Goal: Task Accomplishment & Management: Use online tool/utility

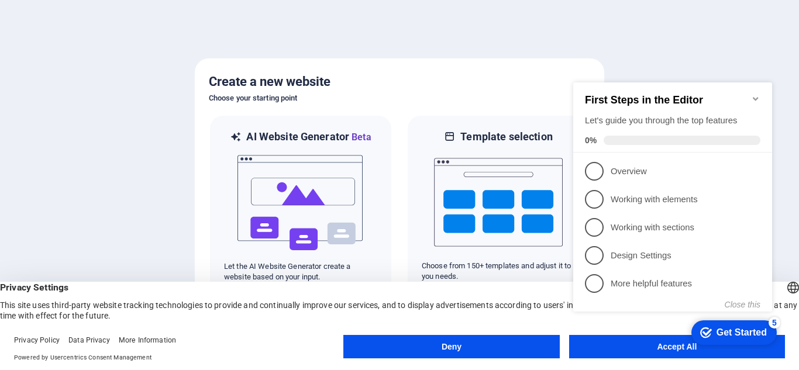
click at [664, 355] on button "Accept All" at bounding box center [677, 346] width 216 height 23
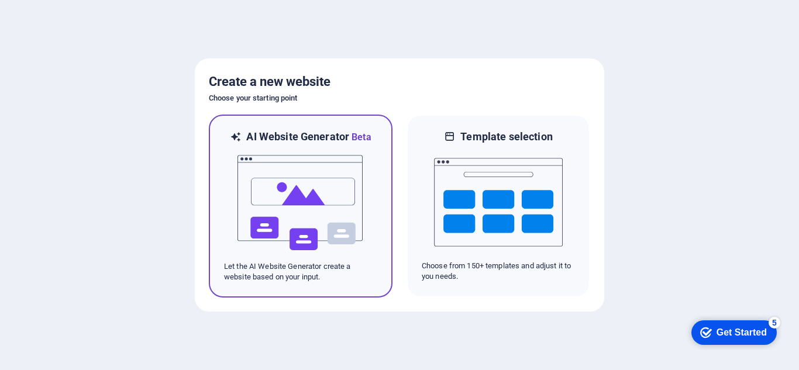
click at [335, 196] on img at bounding box center [300, 203] width 129 height 117
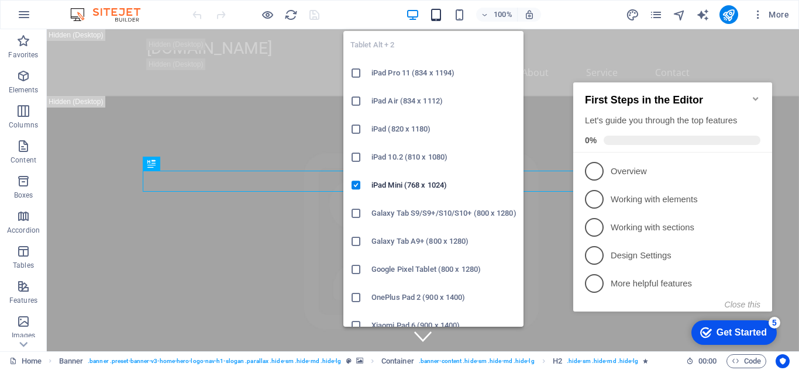
click at [433, 20] on icon "button" at bounding box center [435, 14] width 13 height 13
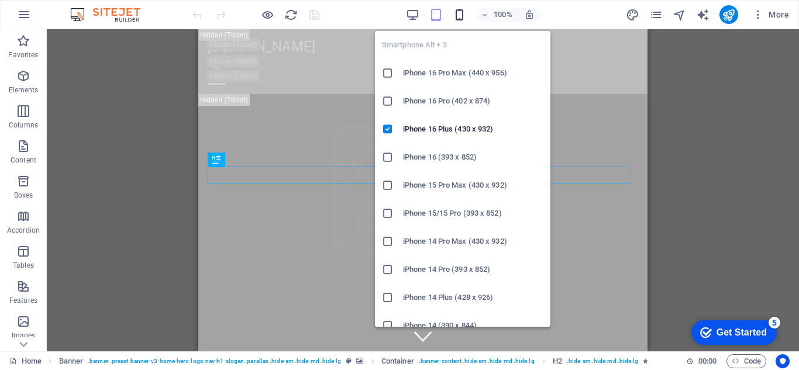
click at [458, 12] on icon "button" at bounding box center [459, 14] width 13 height 13
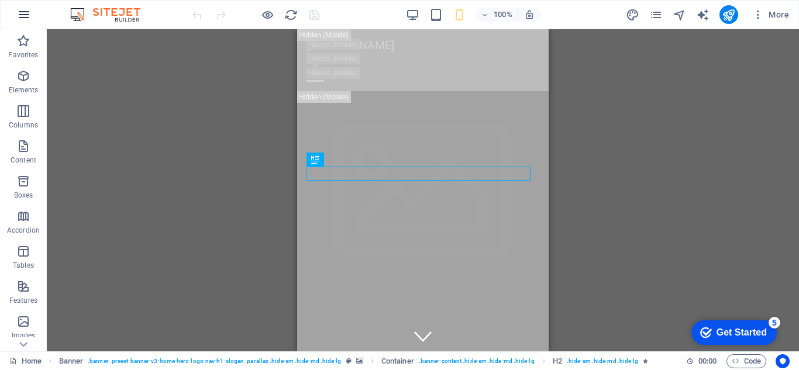
click at [28, 20] on icon "button" at bounding box center [24, 15] width 14 height 14
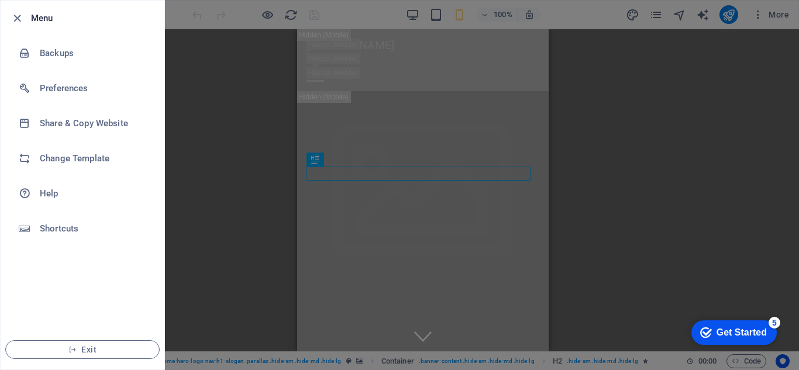
click at [390, 108] on div at bounding box center [399, 185] width 799 height 370
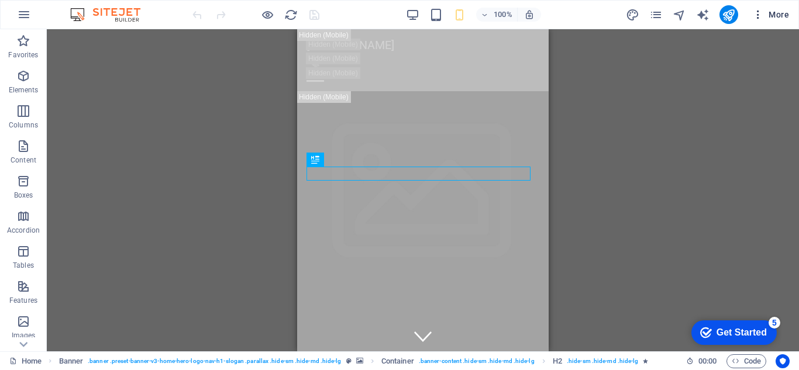
click at [754, 18] on icon "button" at bounding box center [758, 15] width 12 height 12
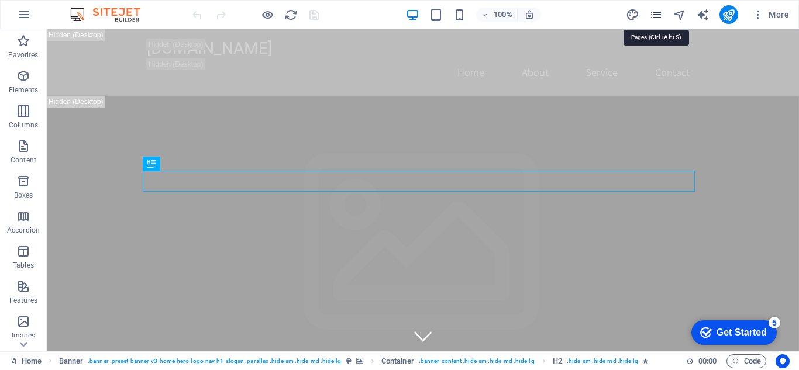
click at [652, 13] on icon "pages" at bounding box center [655, 14] width 13 height 13
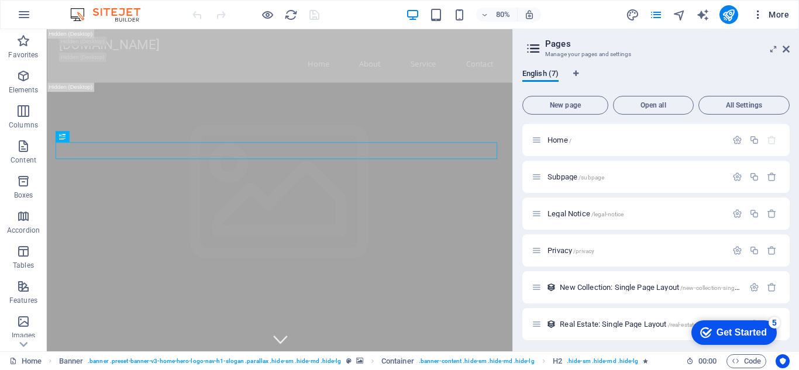
click at [776, 11] on span "More" at bounding box center [770, 15] width 37 height 12
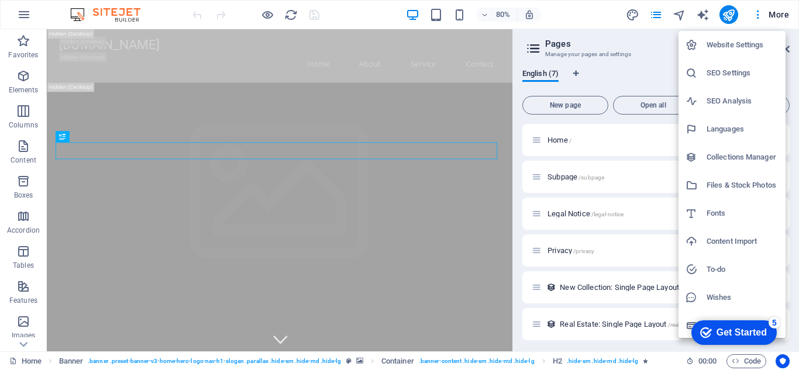
click at [704, 16] on div at bounding box center [399, 185] width 799 height 370
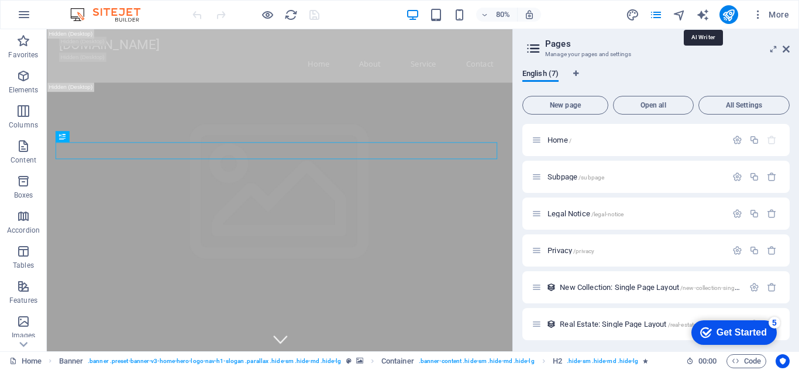
click at [705, 16] on icon "text_generator" at bounding box center [702, 14] width 13 height 13
select select "English"
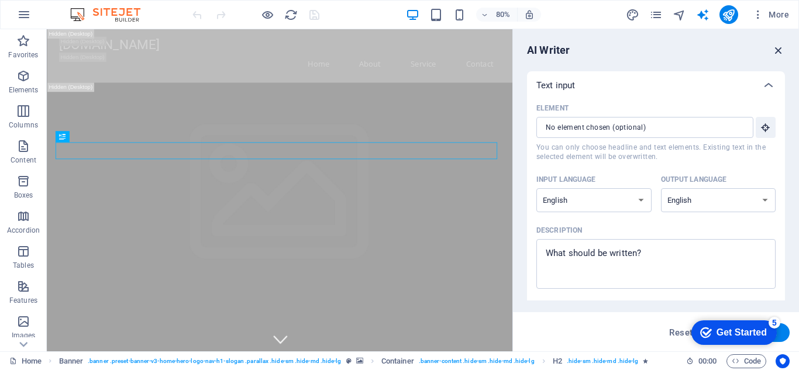
click at [780, 51] on icon "button" at bounding box center [778, 50] width 13 height 13
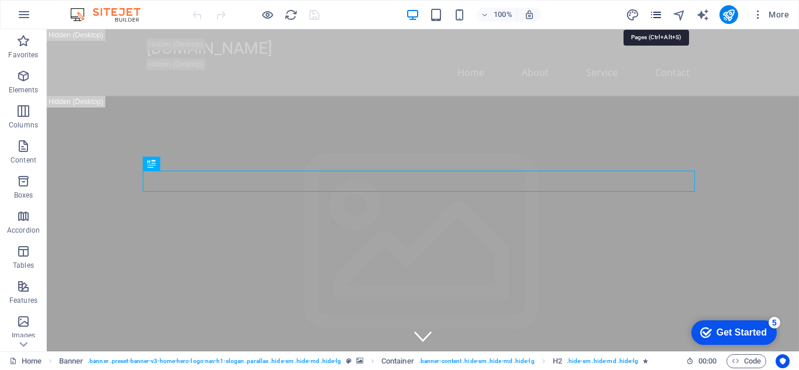
click at [655, 21] on icon "pages" at bounding box center [655, 14] width 13 height 13
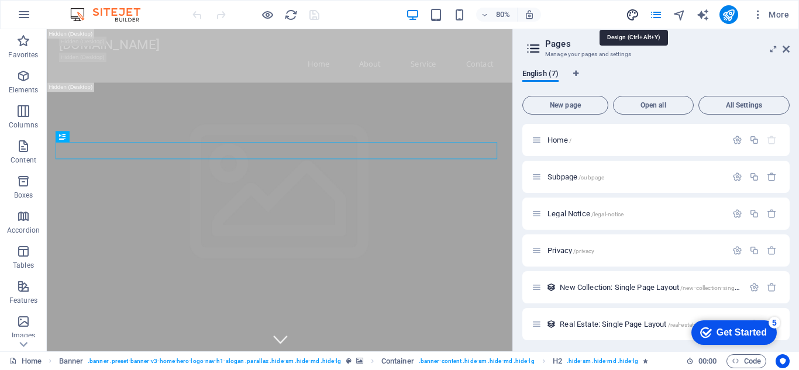
click at [639, 16] on icon "design" at bounding box center [632, 14] width 13 height 13
select select "px"
select select "200"
select select "px"
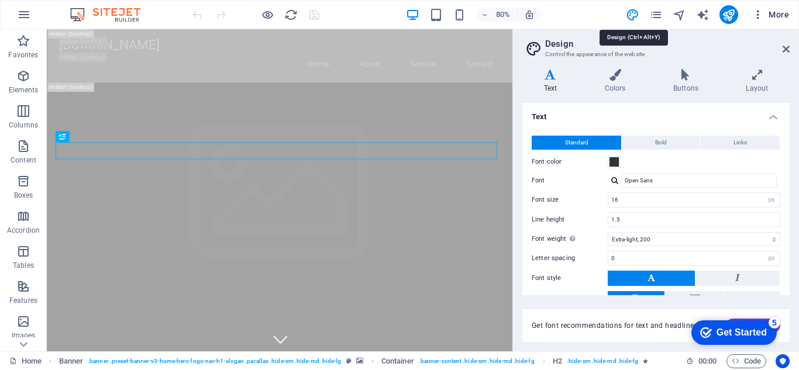
click at [767, 13] on span "More" at bounding box center [770, 15] width 37 height 12
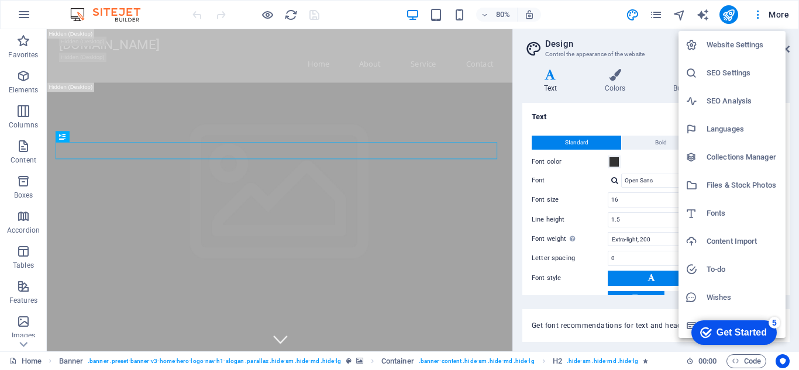
click at [704, 12] on div at bounding box center [399, 185] width 799 height 370
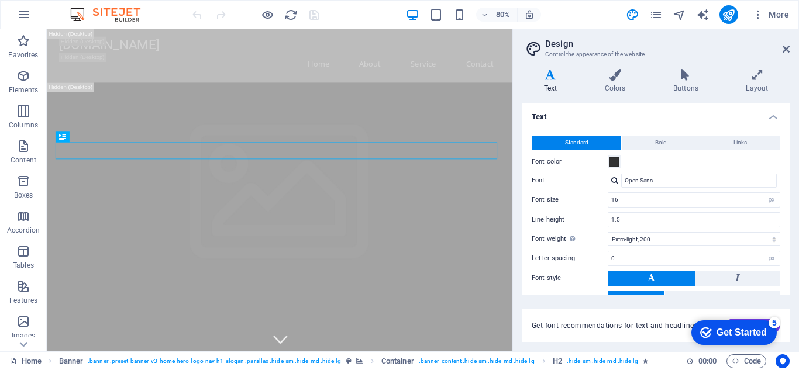
click at [403, 148] on div "Website Settings SEO Settings SEO Analysis Languages Collections Manager Files …" at bounding box center [399, 188] width 799 height 363
click at [796, 42] on aside "Design Control the appearance of the website Variants Text Colors Buttons Layou…" at bounding box center [656, 190] width 287 height 322
click at [790, 47] on aside "Design Control the appearance of the website Variants Text Colors Buttons Layou…" at bounding box center [656, 190] width 287 height 322
click at [782, 51] on header "Design Control the appearance of the website" at bounding box center [657, 44] width 265 height 30
click at [798, 48] on aside "Design Control the appearance of the website Variants Text Colors Buttons Layou…" at bounding box center [656, 190] width 287 height 322
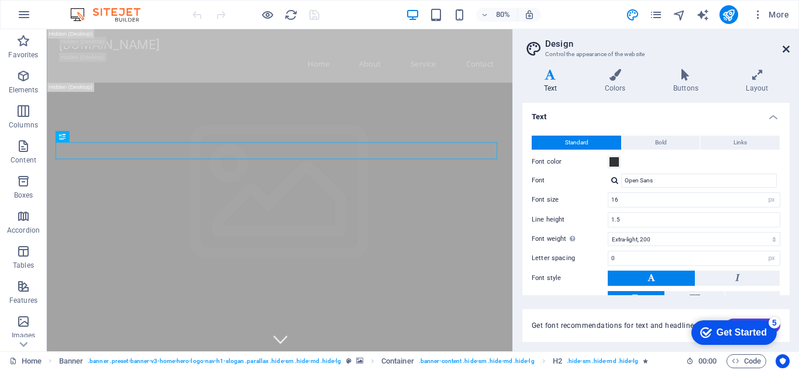
click at [790, 48] on aside "Design Control the appearance of the website Variants Text Colors Buttons Layou…" at bounding box center [656, 190] width 287 height 322
click at [786, 50] on icon at bounding box center [786, 48] width 7 height 9
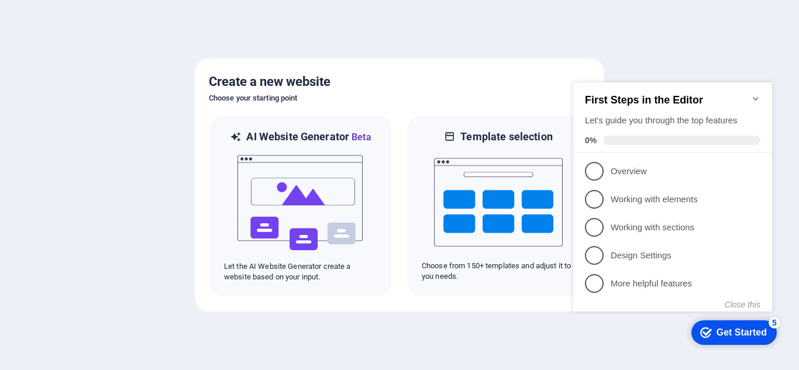
click at [752, 346] on div "checkmark Get Started 5 First Steps in the Editor Let's guide you through the t…" at bounding box center [675, 208] width 213 height 284
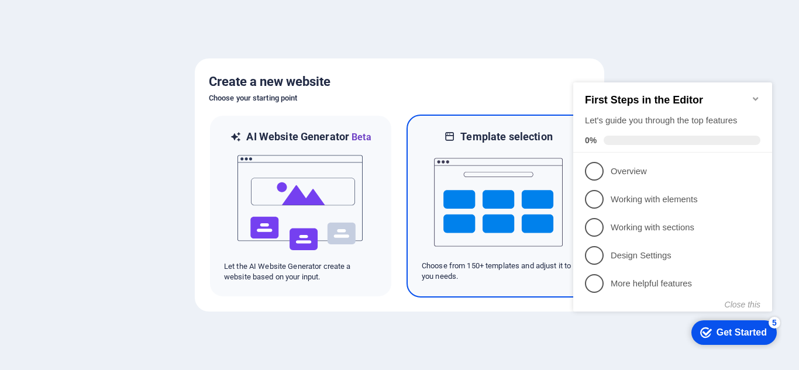
click at [537, 270] on p "Choose from 150+ templates and adjust it to you needs." at bounding box center [498, 271] width 153 height 21
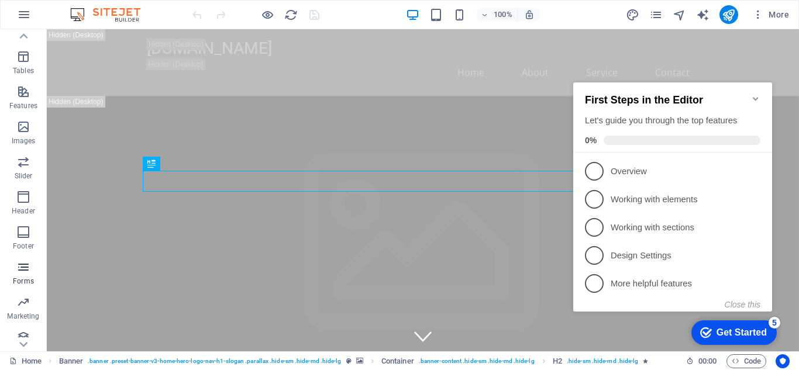
scroll to position [204, 0]
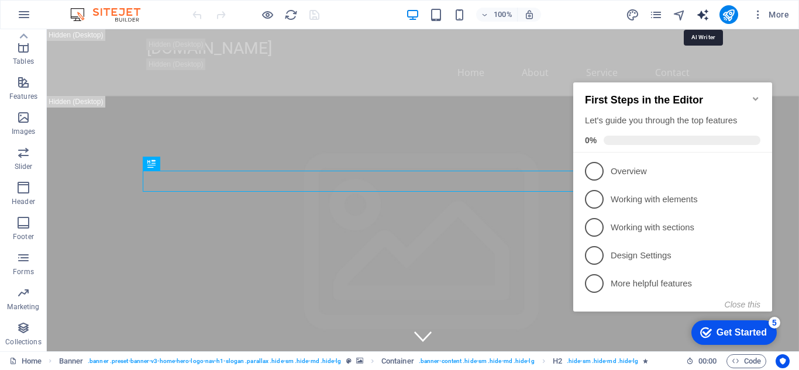
click at [704, 18] on icon "text_generator" at bounding box center [702, 14] width 13 height 13
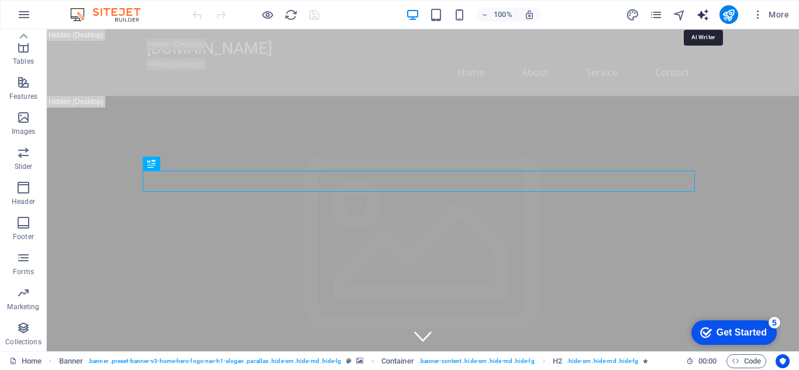
select select "English"
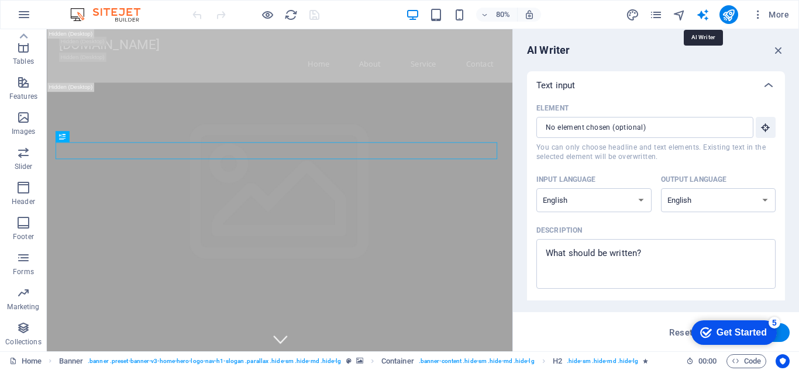
scroll to position [0, 0]
click at [664, 142] on label "Element ​ You can only choose headline and text elements. Existing text in the …" at bounding box center [656, 130] width 239 height 62
click at [664, 138] on input "Element ​ You can only choose headline and text elements. Existing text in the …" at bounding box center [641, 127] width 209 height 21
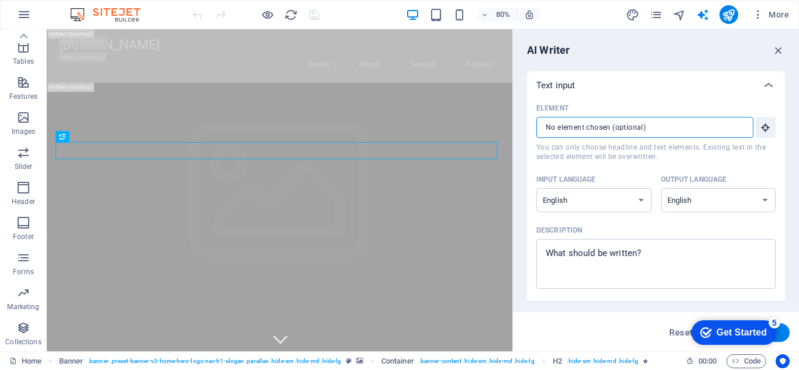
click at [664, 139] on label "Element ​ You can only choose headline and text elements. Existing text in the …" at bounding box center [656, 130] width 239 height 62
click at [664, 138] on input "Element ​ You can only choose headline and text elements. Existing text in the …" at bounding box center [641, 127] width 209 height 21
click at [662, 136] on input "Element ​ You can only choose headline and text elements. Existing text in the …" at bounding box center [641, 127] width 209 height 21
click at [631, 204] on select "Albanian Arabic Armenian Awadhi Azerbaijani Bashkir Basque Belarusian Bengali B…" at bounding box center [594, 200] width 115 height 24
select select "Indonesian"
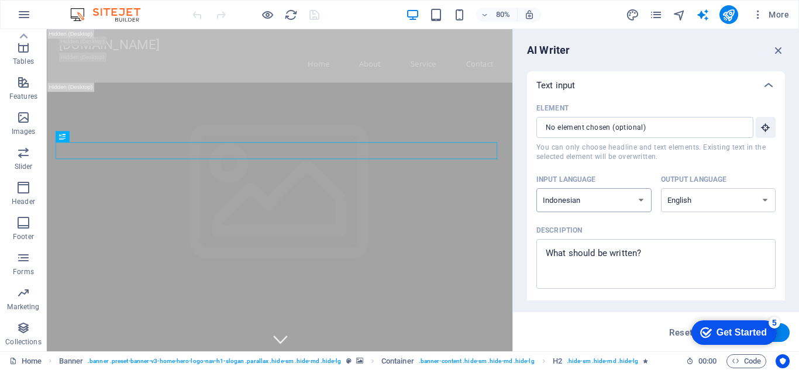
click at [537, 188] on select "Albanian Arabic Armenian Awadhi Azerbaijani Bashkir Basque Belarusian Bengali B…" at bounding box center [594, 200] width 115 height 24
click at [745, 197] on select "Albanian Arabic Armenian Awadhi Azerbaijani Bashkir Basque Belarusian Bengali B…" at bounding box center [718, 200] width 115 height 24
select select "Indonesian"
click at [661, 188] on select "Albanian Arabic Armenian Awadhi Azerbaijani Bashkir Basque Belarusian Bengali B…" at bounding box center [718, 200] width 115 height 24
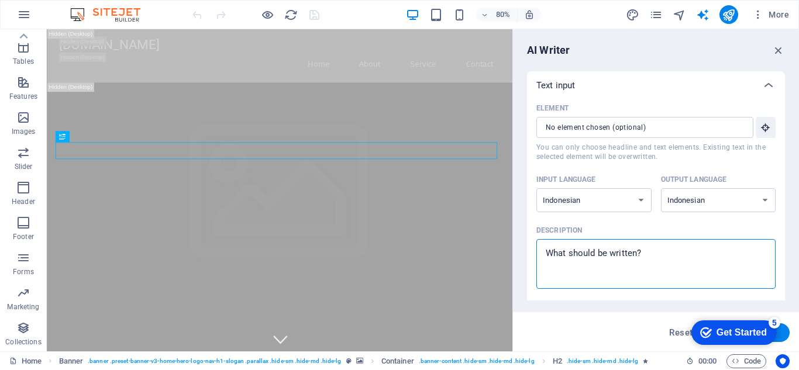
click at [606, 250] on textarea "Description x ​" at bounding box center [656, 264] width 228 height 38
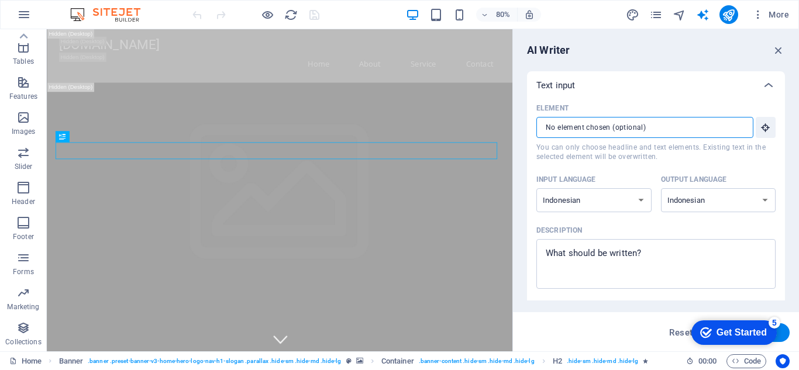
click at [592, 132] on input "Element ​ You can only choose headline and text elements. Existing text in the …" at bounding box center [641, 127] width 209 height 21
type textarea "x"
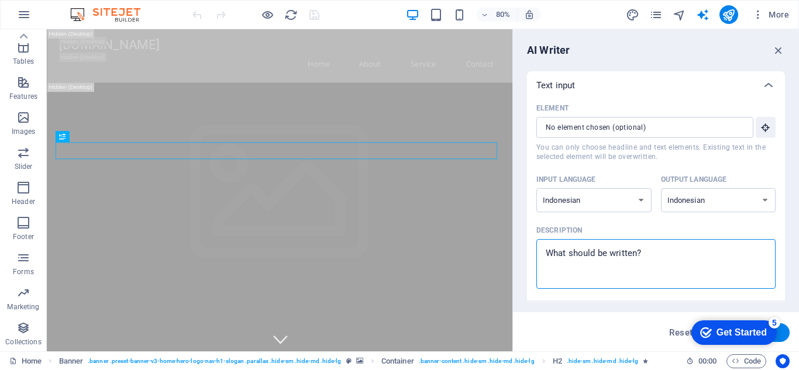
click at [635, 269] on textarea "Description x ​" at bounding box center [656, 264] width 228 height 38
type textarea "B"
type textarea "x"
type textarea "Bu"
type textarea "x"
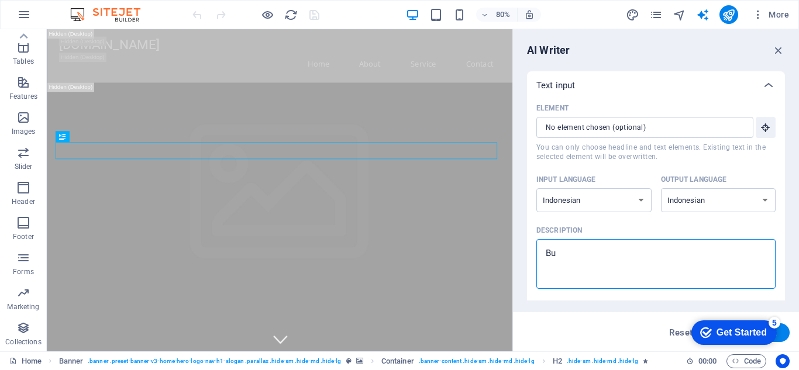
type textarea "Bua"
type textarea "x"
type textarea "Buat"
type textarea "x"
type textarea "Buatk"
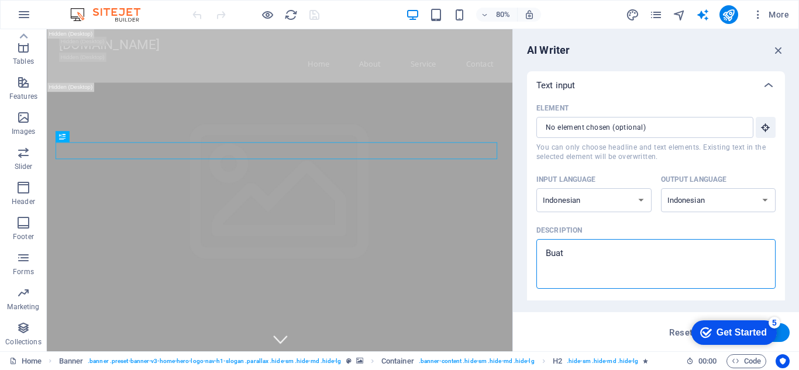
type textarea "x"
type textarea "Buatka"
type textarea "x"
type textarea "Buatkan"
type textarea "x"
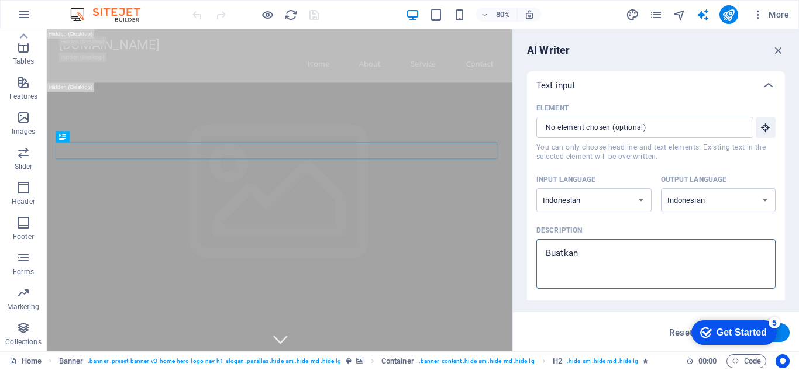
type textarea "Buatkan"
type textarea "x"
type textarea "Buatkan s"
type textarea "x"
type textarea "Buatkan sa"
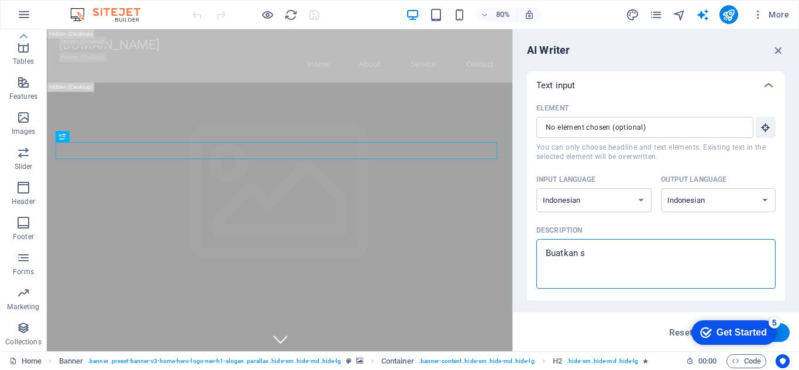
type textarea "x"
type textarea "Buatkan say"
type textarea "x"
type textarea "Buatkan saya"
type textarea "x"
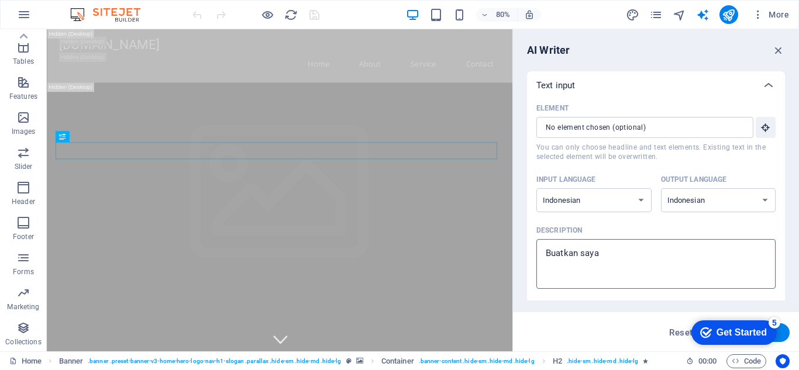
type textarea "Buatkan saya"
type textarea "x"
type textarea "Buatkan saya w"
type textarea "x"
type textarea "Buatkan saya we"
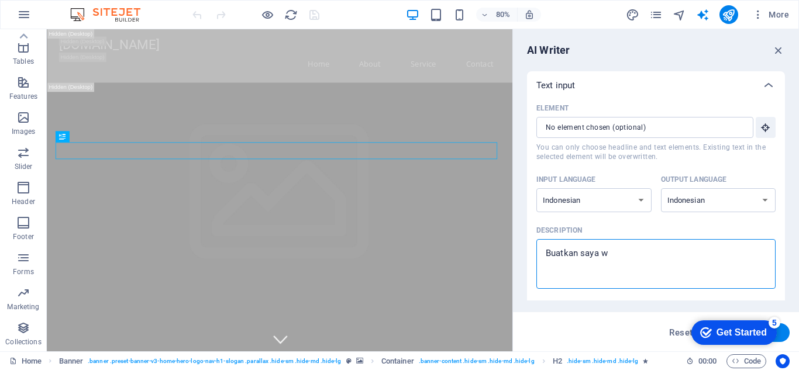
type textarea "x"
type textarea "Buatkan saya web"
type textarea "x"
type textarea "Buatkan saya webs"
type textarea "x"
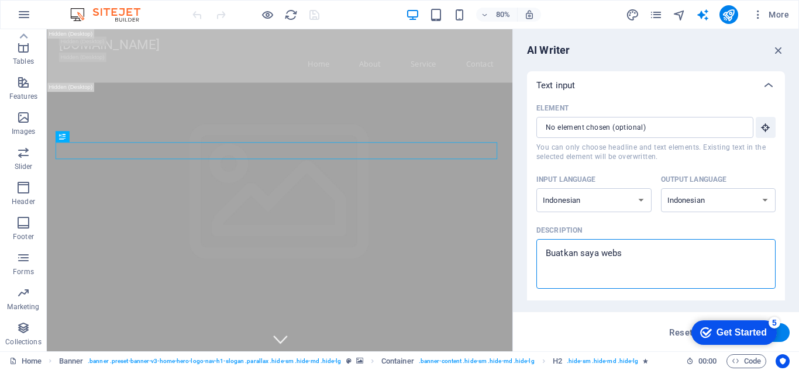
type textarea "Buatkan saya websi"
type textarea "x"
type textarea "Buatkan saya websit"
type textarea "x"
type textarea "Buatkan saya website"
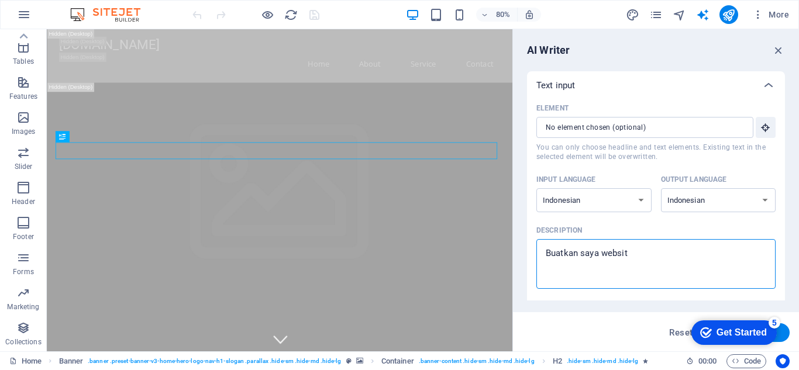
type textarea "x"
type textarea "Buatkan saya website"
type textarea "x"
type textarea "Buatkan saya website S"
type textarea "x"
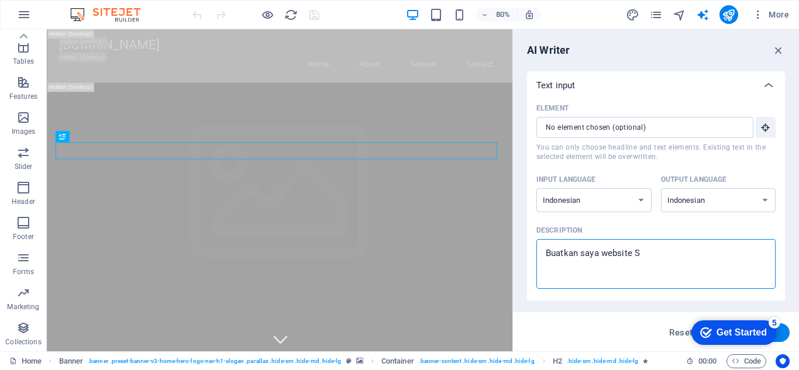
type textarea "Buatkan saya website Se"
type textarea "x"
type textarea "Buatkan saya website Sek"
type textarea "x"
type textarea "Buatkan saya website Seko"
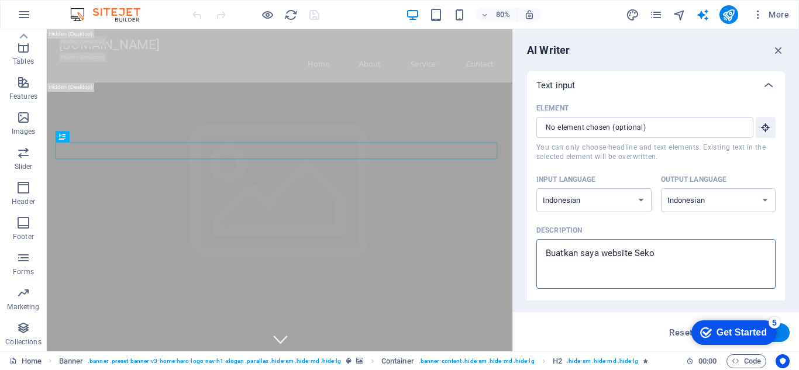
type textarea "x"
type textarea "Buatkan saya website Sekol"
type textarea "x"
type textarea "Buatkan saya website Sekola"
type textarea "x"
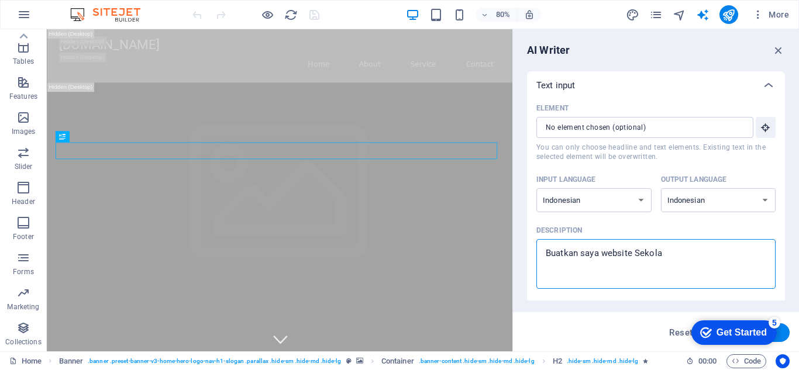
type textarea "Buatkan saya website Sekolah"
type textarea "x"
type textarea "Buatkan saya website Sekolah"
type textarea "x"
type textarea "Buatkan saya website Sekolah M"
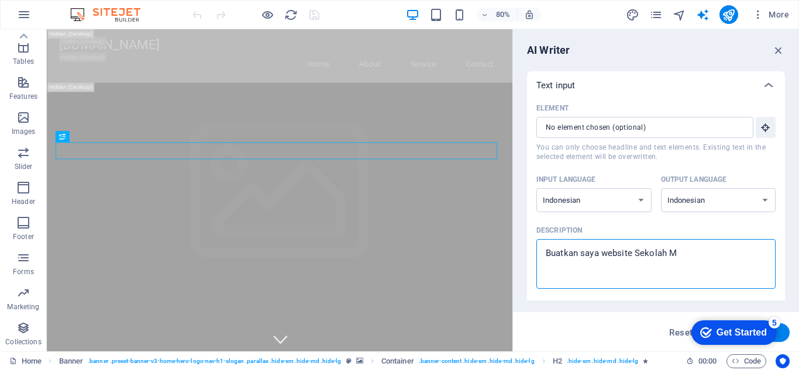
type textarea "x"
type textarea "Buatkan saya website Sekolah Me"
type textarea "x"
type textarea "Buatkan saya website Sekolah Men"
type textarea "x"
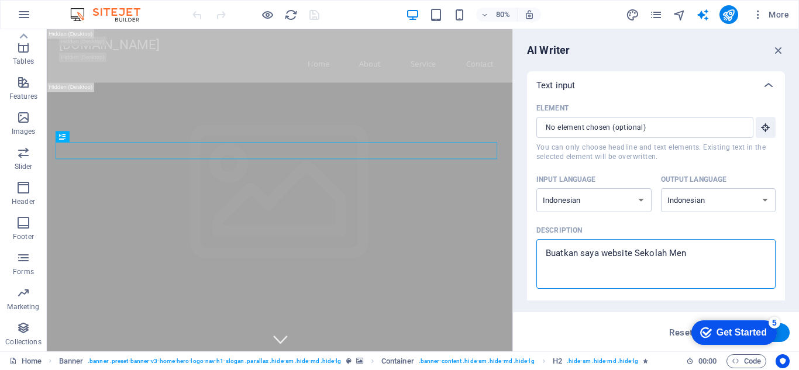
type textarea "Buatkan saya website Sekolah Mene"
type textarea "x"
type textarea "Buatkan saya website Sekolah Menen"
type textarea "x"
type textarea "Buatkan saya website Sekolah Meneng"
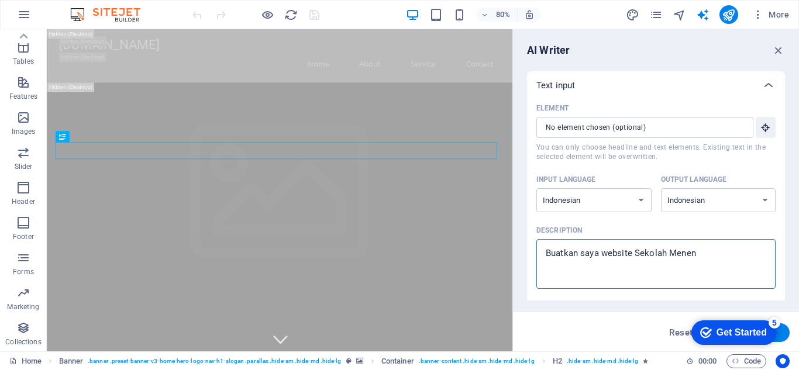
type textarea "x"
type textarea "Buatkan saya website Sekolah Menengg"
type textarea "x"
type textarea "Buatkan saya website Sekolah Menengga"
type textarea "x"
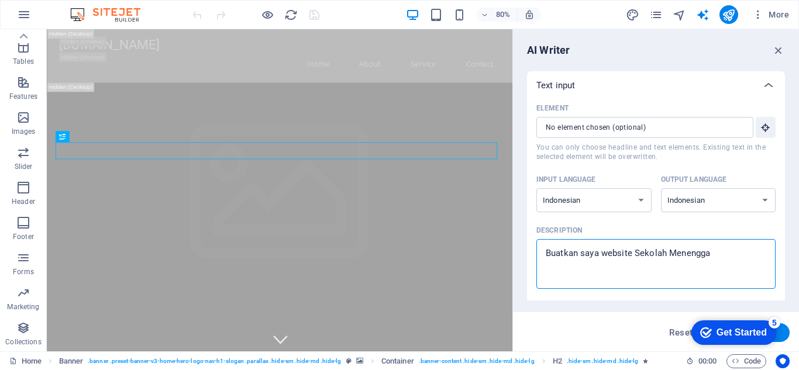
type textarea "Buatkan saya website Sekolah Menenggah"
type textarea "x"
type textarea "Buatkan saya website Sekolah Menenggah"
type textarea "x"
type textarea "Buatkan saya website Sekolah Menenggah p"
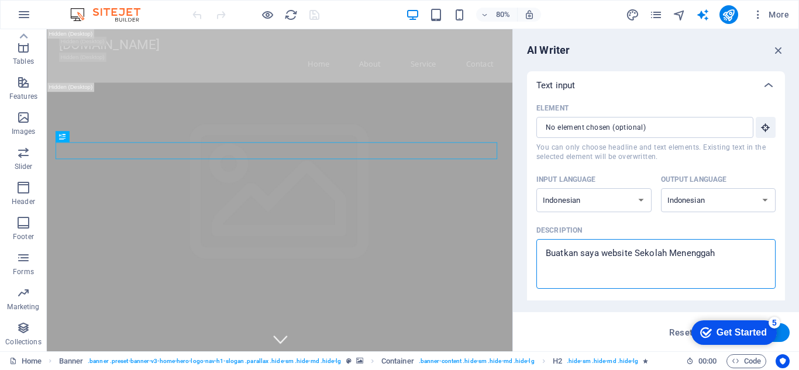
type textarea "x"
type textarea "Buatkan saya website Sekolah Menenggah pe"
type textarea "x"
type textarea "Buatkan saya website Sekolah Menenggah per"
type textarea "x"
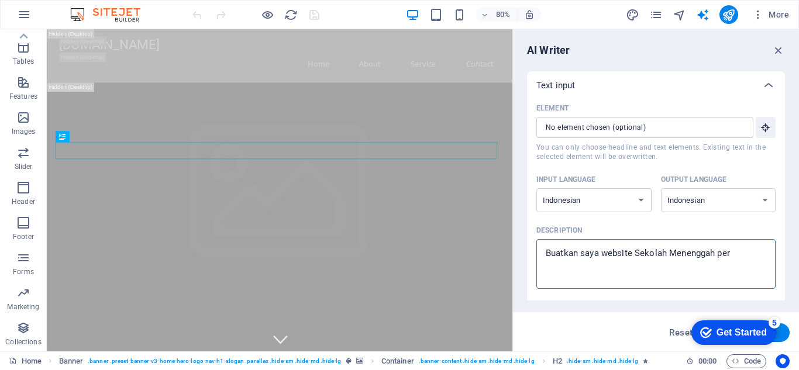
type textarea "Buatkan saya website Sekolah Menenggah pert"
type textarea "x"
type textarea "Buatkan saya website Sekolah Menenggah perta"
type textarea "x"
type textarea "Buatkan saya website Sekolah Menenggah pertam"
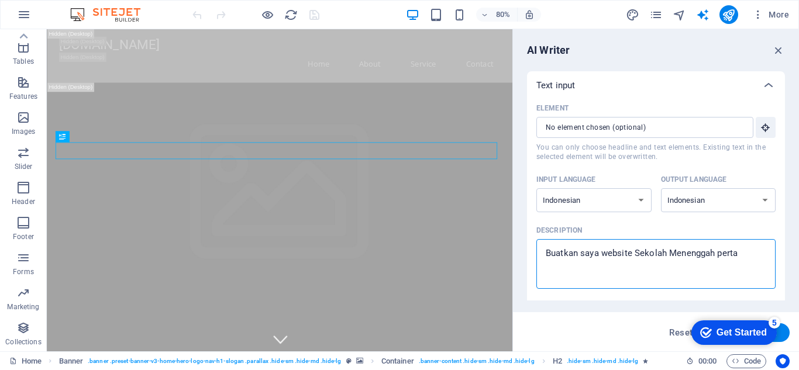
type textarea "x"
type textarea "Buatkan saya website Sekolah Menenggah pertama"
type textarea "x"
type textarea "Buatkan saya website Sekolah Menenggah pertama."
type textarea "x"
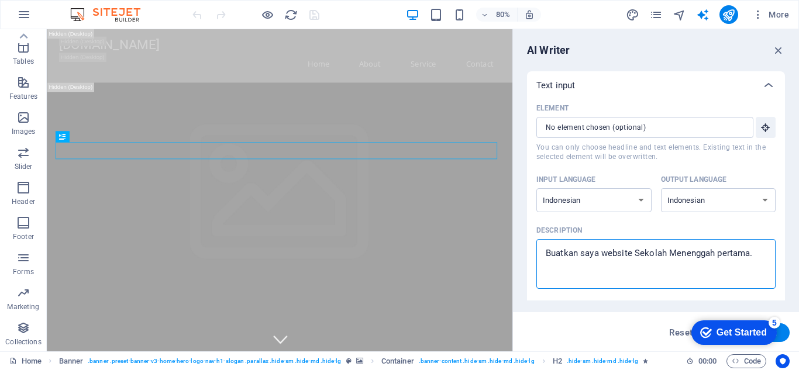
type textarea "Buatkan saya website Sekolah Menenggah pertama."
type textarea "x"
type textarea "Buatkan saya website Sekolah Menenggah pertama. N"
type textarea "x"
type textarea "Buatkan saya website Sekolah Menenggah pertama. Na"
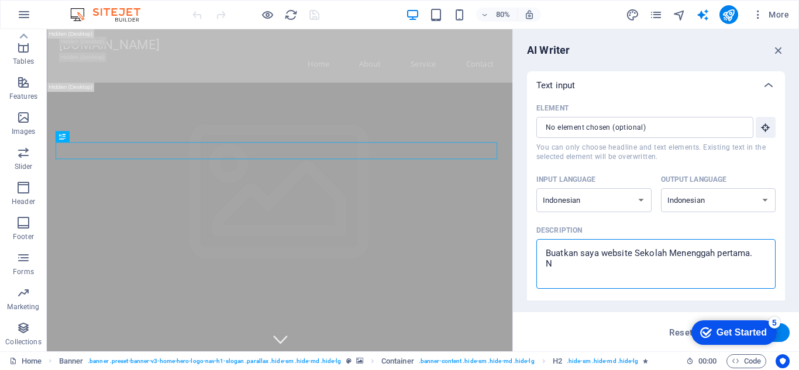
type textarea "x"
type textarea "Buatkan saya website Sekolah Menenggah pertama. Nam"
type textarea "x"
type textarea "Buatkan saya website Sekolah Menenggah pertama. Nama"
type textarea "x"
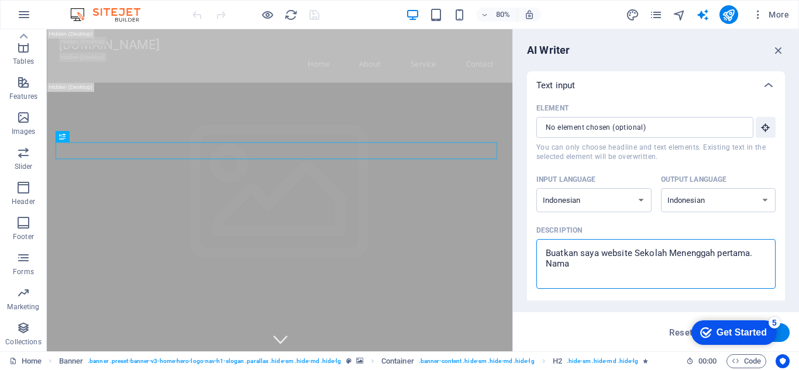
type textarea "Buatkan saya website Sekolah Menenggah pertama. Nama"
type textarea "x"
type textarea "Buatkan saya website Sekolah Menenggah pertama. Nama ""
type textarea "x"
type textarea "Buatkan saya website Sekolah Menenggah pertama. Nama"
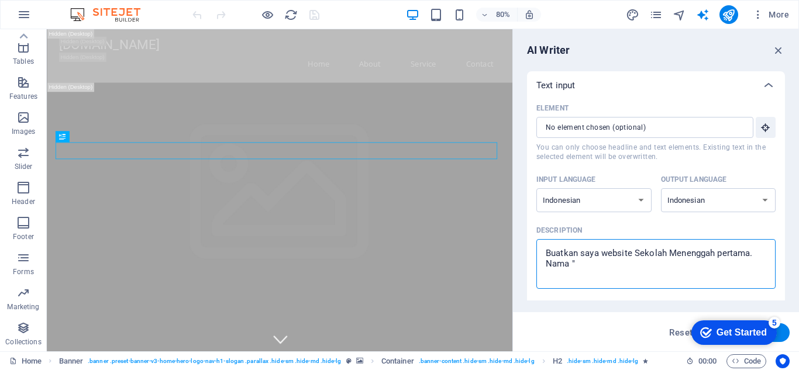
type textarea "x"
type textarea "Buatkan saya website Sekolah Menenggah pertama. Nama :"
type textarea "x"
type textarea "Buatkan saya website Sekolah Menenggah pertama. Nama :"
type textarea "x"
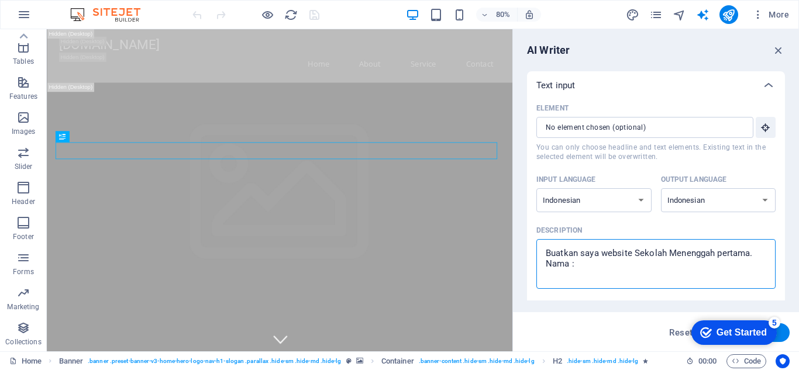
type textarea "Buatkan saya website Sekolah Menenggah pertama. Nama : S"
type textarea "x"
type textarea "Buatkan saya website Sekolah Menenggah pertama. Nama : SM"
type textarea "x"
type textarea "Buatkan saya website Sekolah Menenggah pertama. Nama : SMP"
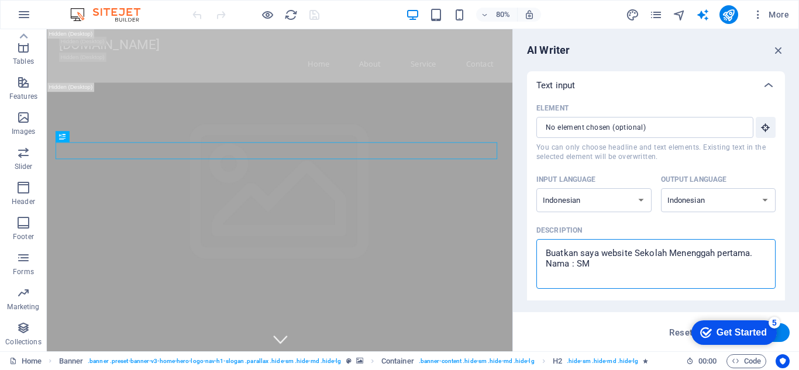
type textarea "x"
type textarea "Buatkan saya website Sekolah Menenggah pertama. Nama : SMP"
type textarea "x"
type textarea "Buatkan saya website Sekolah Menenggah pertama. Nama : SMP N"
type textarea "x"
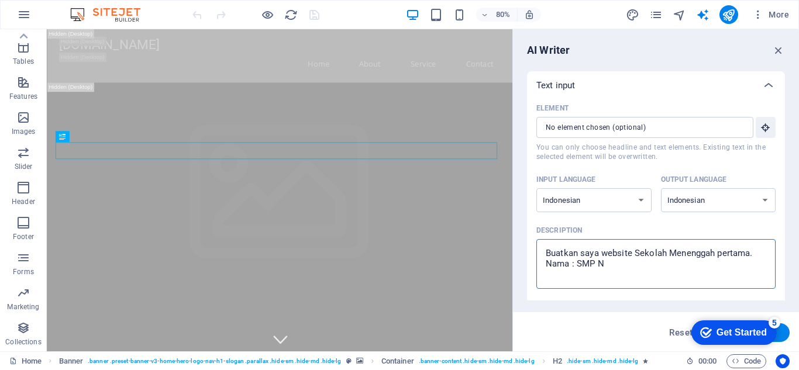
type textarea "Buatkan saya website Sekolah Menenggah pertama. Nama : SMP N"
type textarea "x"
type textarea "Buatkan saya website Sekolah Menenggah pertama. Nama : SMP N 2"
type textarea "x"
type textarea "Buatkan saya website Sekolah Menenggah pertama. Nama : SMP N 2"
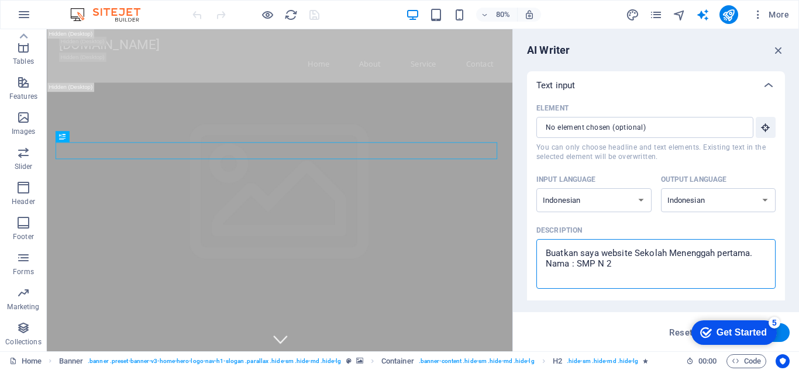
type textarea "x"
type textarea "Buatkan saya website Sekolah Menenggah pertama. Nama : SMP N 2 J"
type textarea "x"
type textarea "Buatkan saya website Sekolah Menenggah pertama. Nama : SMP N 2 Ja"
type textarea "x"
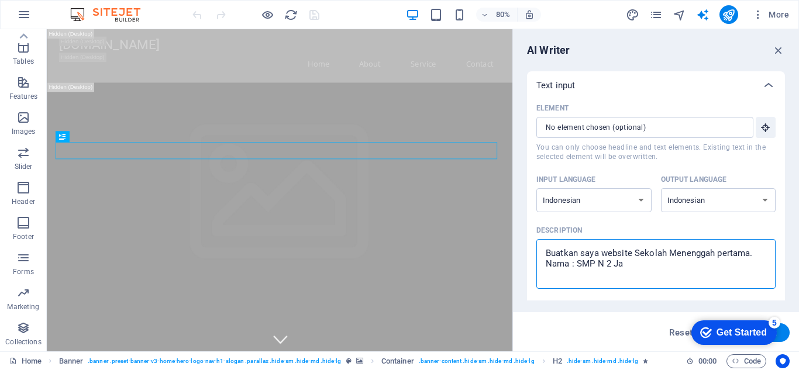
type textarea "Buatkan saya website Sekolah Menenggah pertama. Nama : SMP N 2 Jat"
type textarea "x"
type textarea "Buatkan saya website Sekolah Menenggah pertama. Nama : SMP N 2 Jati"
type textarea "x"
type textarea "Buatkan saya website Sekolah Menenggah pertama. Nama : SMP N 2 Jatip"
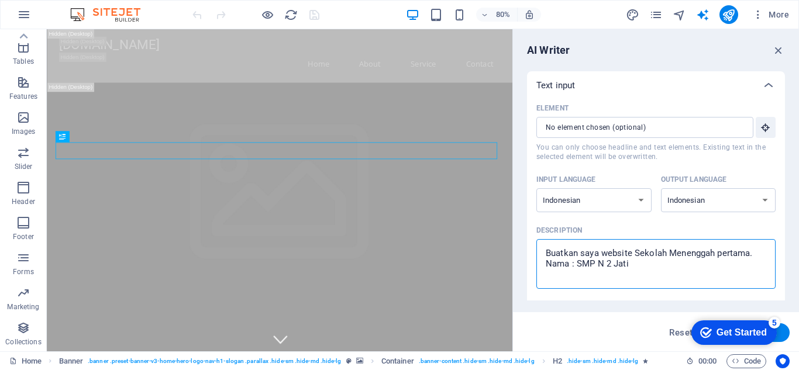
type textarea "x"
type textarea "Buatkan saya website Sekolah Menenggah pertama. Nama : SMP N 2 Jatipu"
type textarea "x"
type textarea "Buatkan saya website Sekolah Menenggah pertama. Nama : SMP N 2 Jatipur"
type textarea "x"
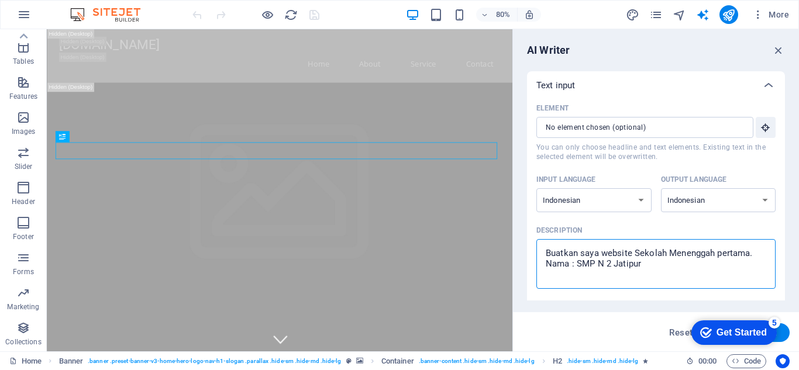
type textarea "Buatkan saya website Sekolah Menenggah pertama. Nama : SMP N 2 Jatipuro"
type textarea "x"
type textarea "Buatkan saya website Sekolah Menenggah pertama. Nama : SMP N 2 Jatipuro"
type textarea "x"
type textarea "Buatkan saya website Sekolah Menenggah pertama. Nama : SMP N 2 Jatipuro I"
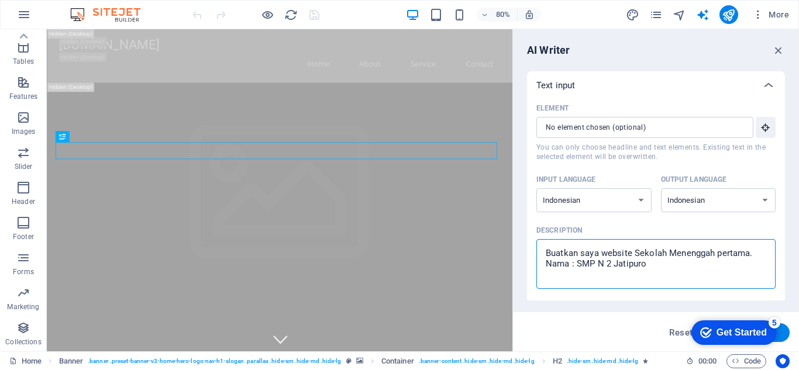
type textarea "x"
type textarea "Buatkan saya website Sekolah Menenggah pertama. Nama : SMP N 2 Jatipuro Is"
type textarea "x"
type textarea "Buatkan saya website Sekolah Menenggah pertama. Nama : SMP N 2 Jatipuro Isi"
type textarea "x"
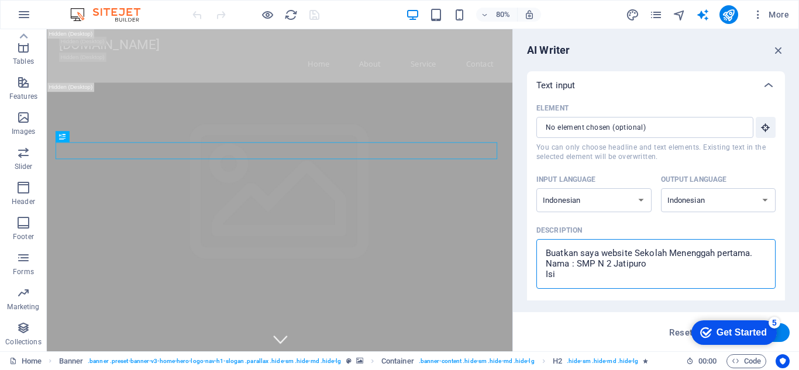
type textarea "Buatkan saya website Sekolah Menenggah pertama. Nama : SMP N 2 Jatipuro Isin"
type textarea "x"
type textarea "Buatkan saya website Sekolah Menenggah pertama. Nama : SMP N 2 Jatipuro Isiny"
type textarea "x"
type textarea "Buatkan saya website Sekolah Menenggah pertama. Nama : SMP N 2 Jatipuro Isinya"
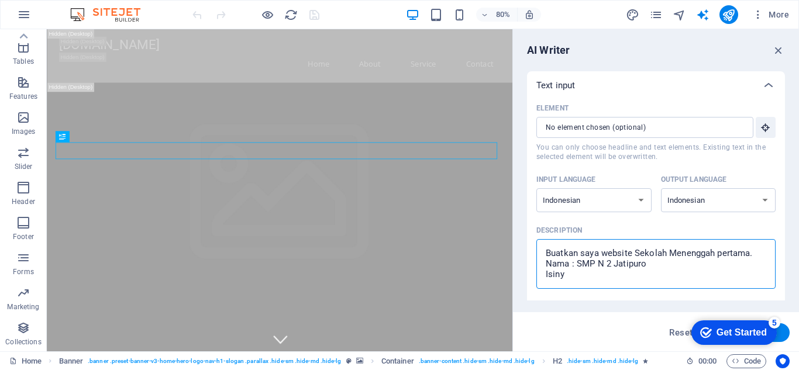
type textarea "x"
type textarea "Buatkan saya website Sekolah Menenggah pertama. Nama : SMP N 2 Jatipuro Isinya"
type textarea "x"
type textarea "Buatkan saya website Sekolah Menenggah pertama. Nama : SMP N 2 Jatipuro Isinya p"
type textarea "x"
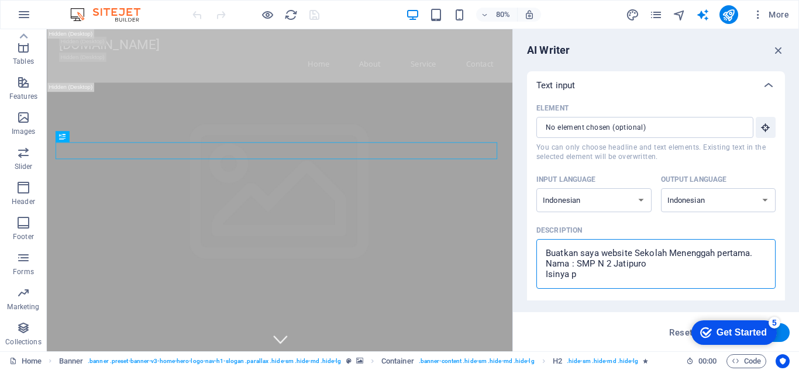
type textarea "Buatkan saya website Sekolah Menenggah pertama. Nama : SMP N 2 Jatipuro Isinya …"
type textarea "x"
type textarea "Buatkan saya website Sekolah Menenggah pertama. Nama : SMP N 2 Jatipuro Isinya …"
type textarea "x"
type textarea "Buatkan saya website Sekolah Menenggah pertama. Nama : SMP N 2 Jatipuro Isinya …"
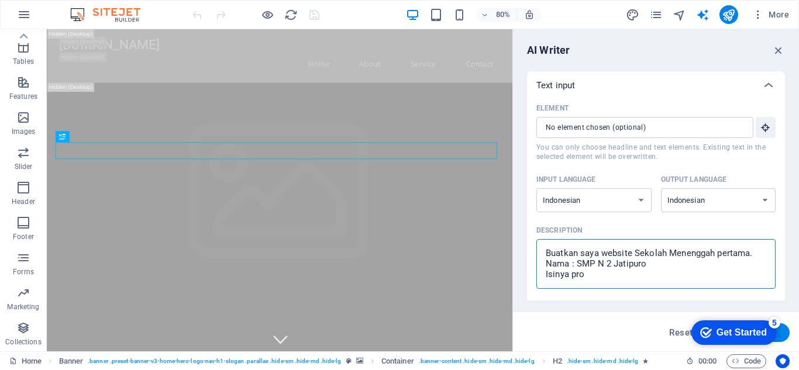
type textarea "x"
type textarea "Buatkan saya website Sekolah Menenggah pertama. Nama : SMP N 2 Jatipuro Isinya …"
type textarea "x"
type textarea "Buatkan saya website Sekolah Menenggah pertama. Nama : SMP N 2 Jatipuro Isinya …"
type textarea "x"
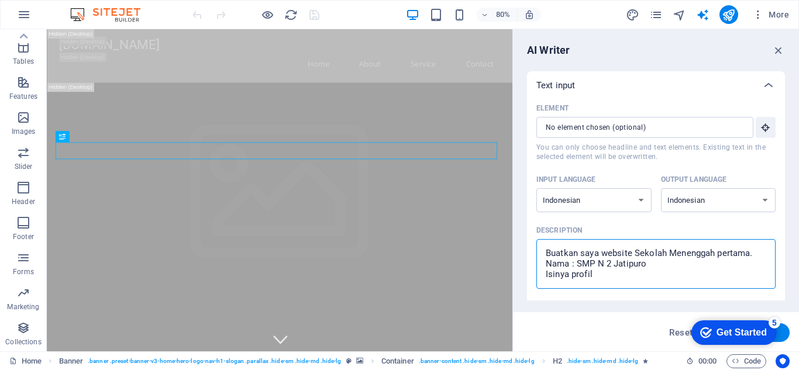
type textarea "Buatkan saya website Sekolah Menenggah pertama. Nama : SMP N 2 Jatipuro Isinya …"
type textarea "x"
type textarea "Buatkan saya website Sekolah Menenggah pertama. Nama : SMP N 2 Jatipuro Isinya …"
type textarea "x"
type textarea "Buatkan saya website Sekolah Menenggah pertama. Nama : SMP N 2 Jatipuro Isinya …"
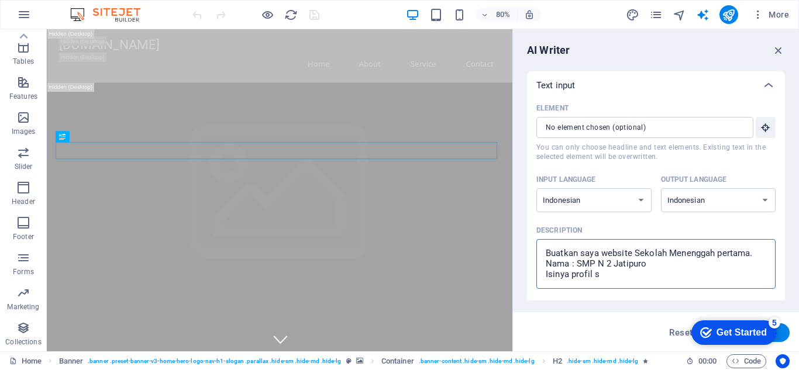
type textarea "x"
type textarea "Buatkan saya website Sekolah Menenggah pertama. Nama : SMP N 2 Jatipuro Isinya …"
type textarea "x"
type textarea "Buatkan saya website Sekolah Menenggah pertama. Nama : SMP N 2 Jatipuro Isinya …"
type textarea "x"
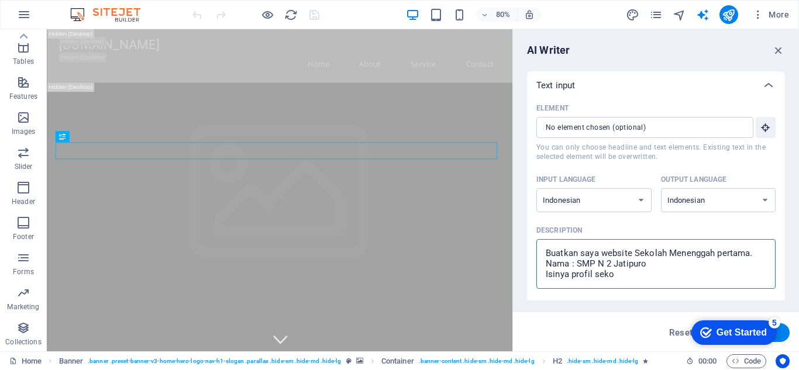
type textarea "Buatkan saya website Sekolah Menenggah pertama. Nama : SMP N 2 Jatipuro Isinya …"
type textarea "x"
type textarea "Buatkan saya website Sekolah Menenggah pertama. Nama : SMP N 2 Jatipuro Isinya …"
type textarea "x"
type textarea "Buatkan saya website Sekolah Menenggah pertama. Nama : SMP N 2 Jatipuro Isinya …"
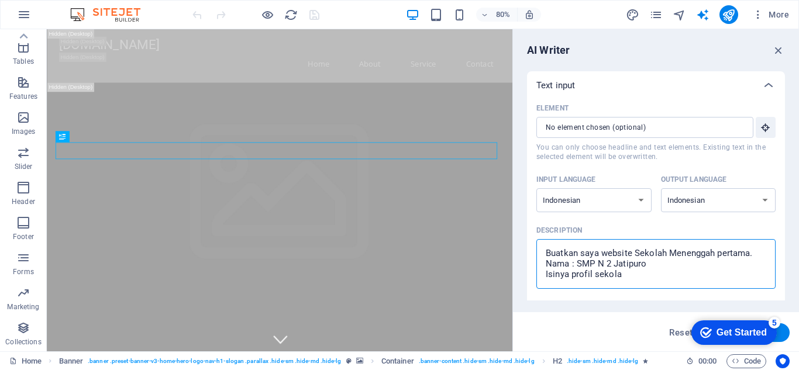
type textarea "x"
type textarea "Buatkan saya website Sekolah Menenggah pertama. Nama : SMP N 2 Jatipuro Isinya …"
type textarea "x"
type textarea "Buatkan saya website Sekolah Menenggah pertama. Nama : SMP N 2 Jatipuro Isinya …"
type textarea "x"
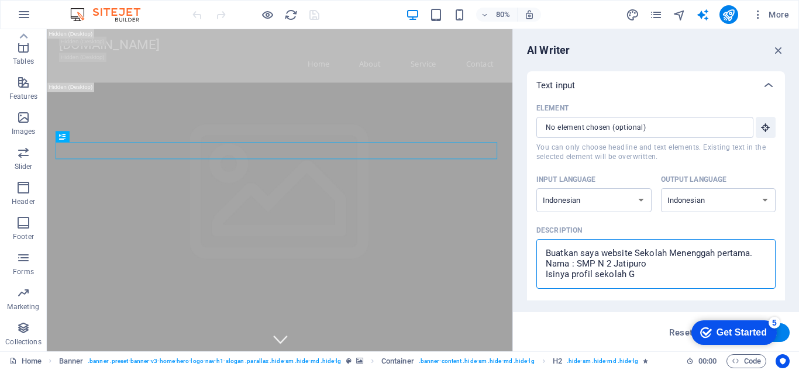
type textarea "Buatkan saya website Sekolah Menenggah pertama. Nama : SMP N 2 Jatipuro Isinya …"
click at [727, 329] on div "Get Started" at bounding box center [742, 333] width 50 height 11
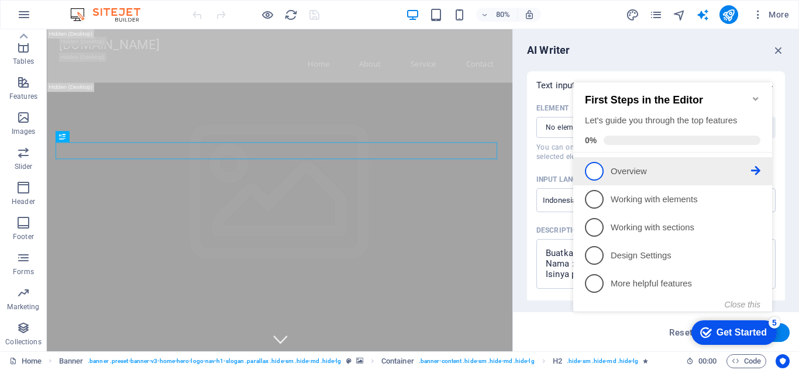
click at [685, 166] on p "Overview - incomplete" at bounding box center [681, 172] width 140 height 12
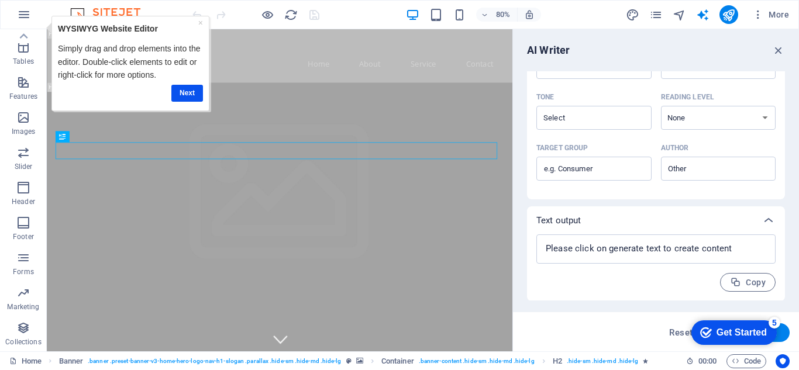
scroll to position [306, 0]
drag, startPoint x: 675, startPoint y: 331, endPoint x: 723, endPoint y: 309, distance: 53.2
click at [723, 309] on div "AI Writer Text input Element ​ You can only choose headline and text elements. …" at bounding box center [656, 190] width 286 height 322
click at [784, 335] on button "Generate text" at bounding box center [749, 333] width 81 height 19
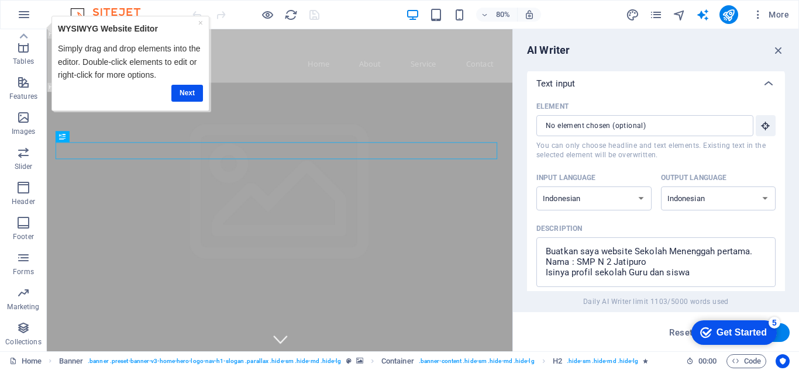
scroll to position [0, 0]
click at [779, 45] on icon "button" at bounding box center [778, 50] width 13 height 13
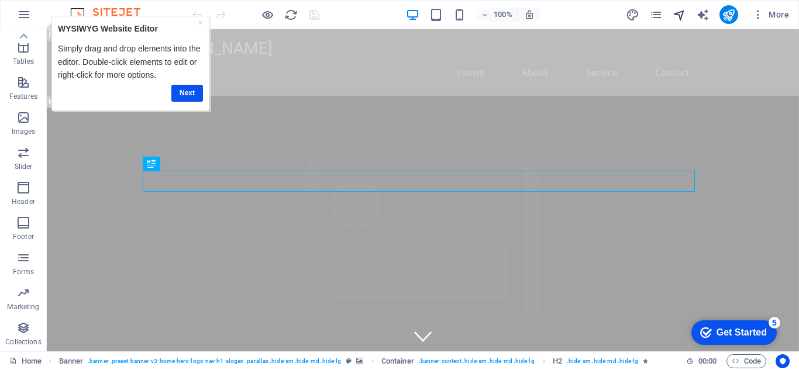
drag, startPoint x: 694, startPoint y: 9, endPoint x: 685, endPoint y: 13, distance: 9.7
click at [687, 12] on div "More" at bounding box center [710, 14] width 168 height 19
click at [682, 16] on icon "navigator" at bounding box center [679, 14] width 13 height 13
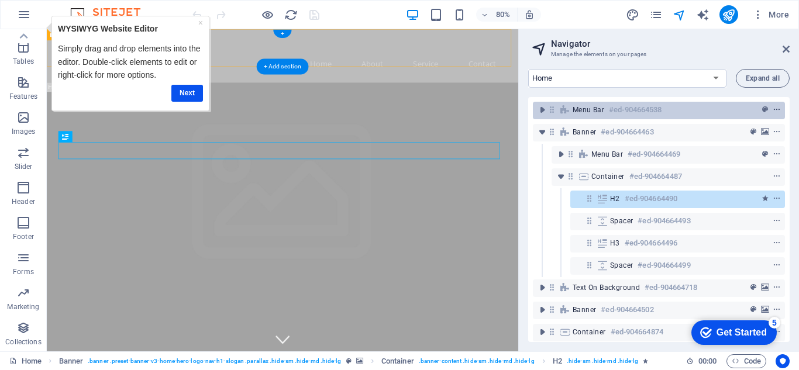
click at [779, 114] on button "context-menu" at bounding box center [777, 110] width 12 height 14
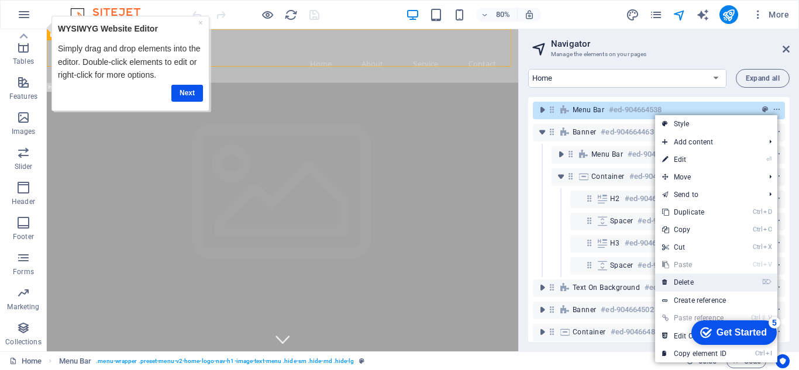
click at [707, 279] on link "⌦ Delete" at bounding box center [694, 283] width 78 height 18
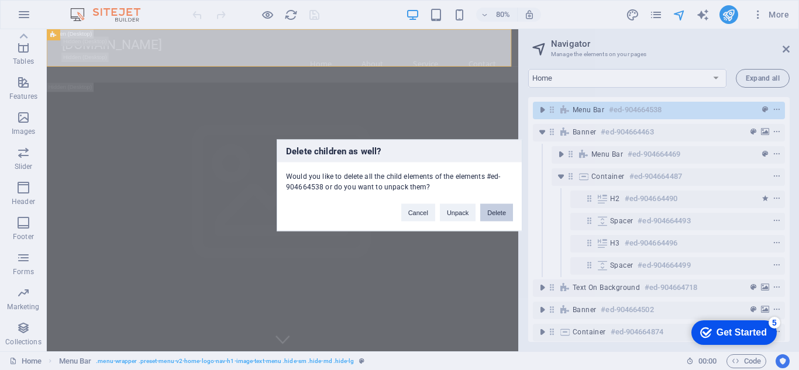
drag, startPoint x: 490, startPoint y: 216, endPoint x: 539, endPoint y: 232, distance: 51.6
click at [490, 216] on button "Delete" at bounding box center [496, 213] width 33 height 18
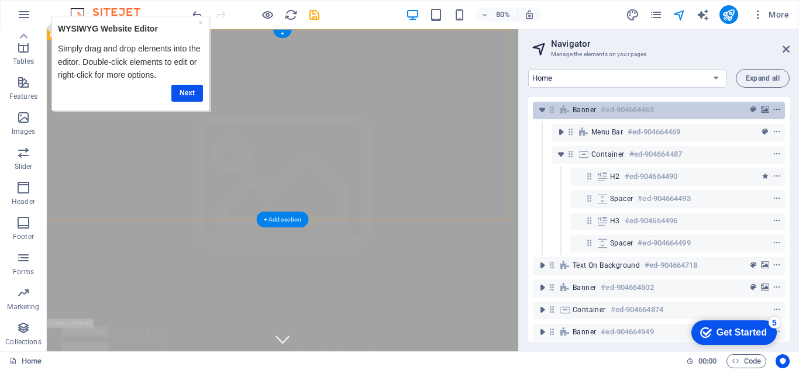
click at [774, 108] on icon "context-menu" at bounding box center [777, 110] width 8 height 8
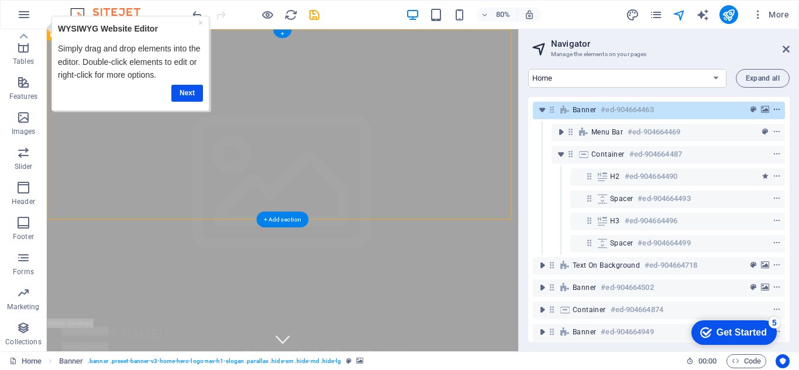
click at [773, 106] on icon "context-menu" at bounding box center [777, 110] width 8 height 8
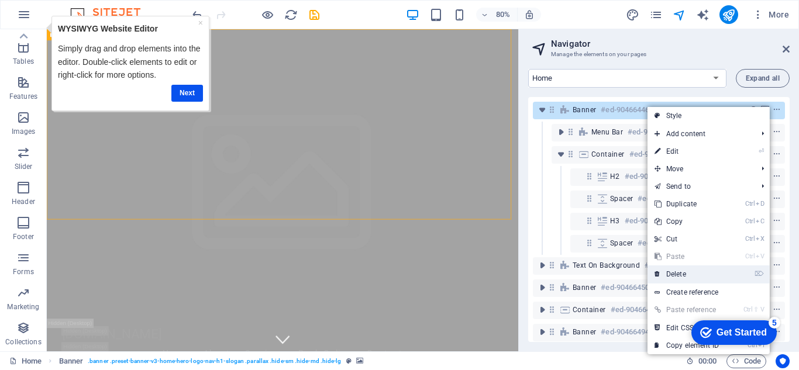
click at [679, 277] on link "⌦ Delete" at bounding box center [687, 275] width 78 height 18
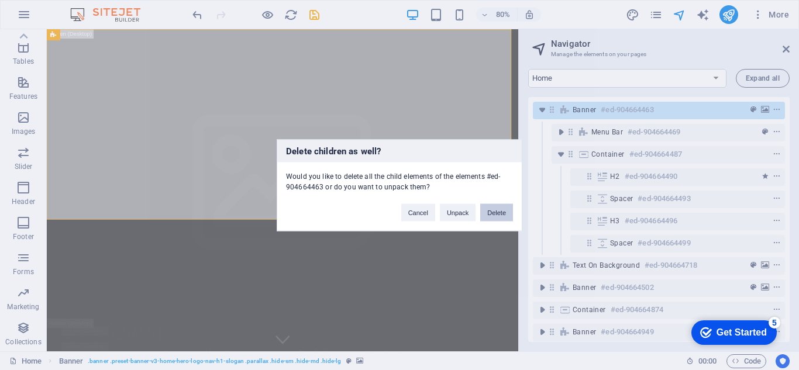
click at [496, 212] on button "Delete" at bounding box center [496, 213] width 33 height 18
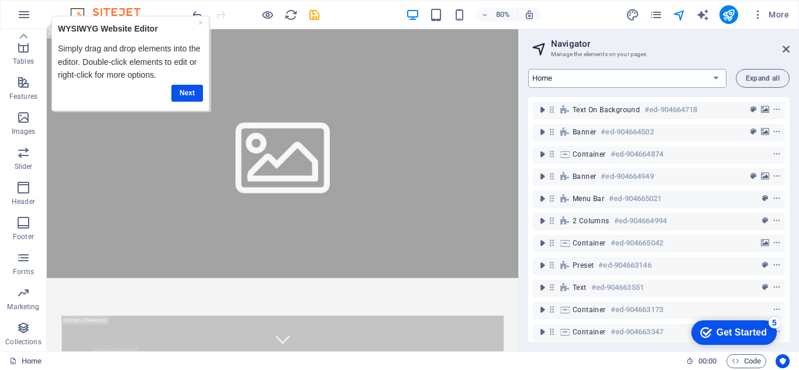
click at [723, 77] on select "Home Subpage Legal Notice Privacy New Collection: Single Page Layout Real Estat…" at bounding box center [627, 78] width 198 height 19
click at [718, 77] on select "Home Subpage Legal Notice Privacy New Collection: Single Page Layout Real Estat…" at bounding box center [627, 78] width 198 height 19
click at [165, 90] on div "Next" at bounding box center [129, 93] width 145 height 17
drag, startPoint x: 184, startPoint y: 90, endPoint x: 214, endPoint y: 90, distance: 29.8
click at [184, 90] on link "Next" at bounding box center [187, 93] width 32 height 17
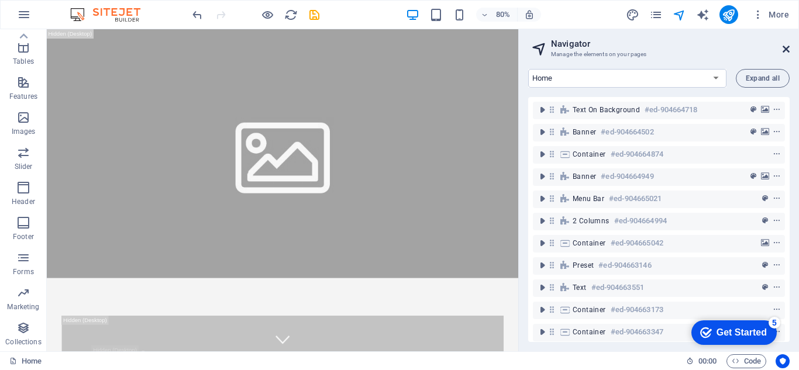
click at [785, 46] on icon at bounding box center [786, 48] width 7 height 9
